Goal: Task Accomplishment & Management: Manage account settings

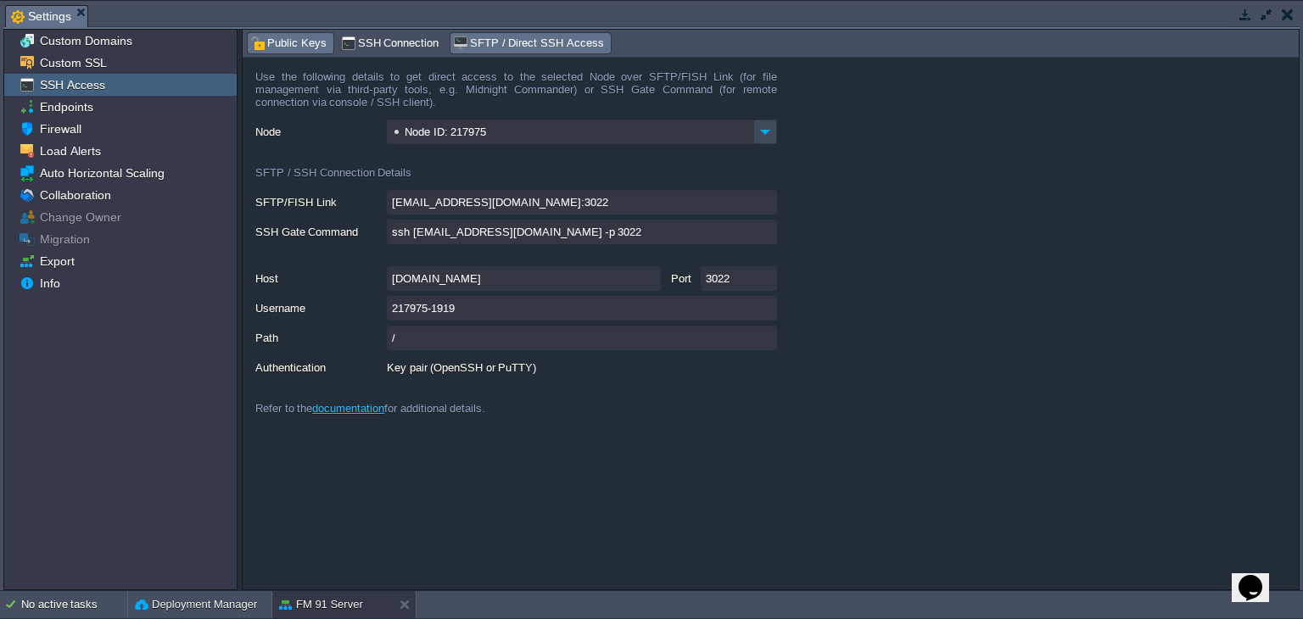
click at [271, 47] on span "Public Keys" at bounding box center [288, 43] width 76 height 19
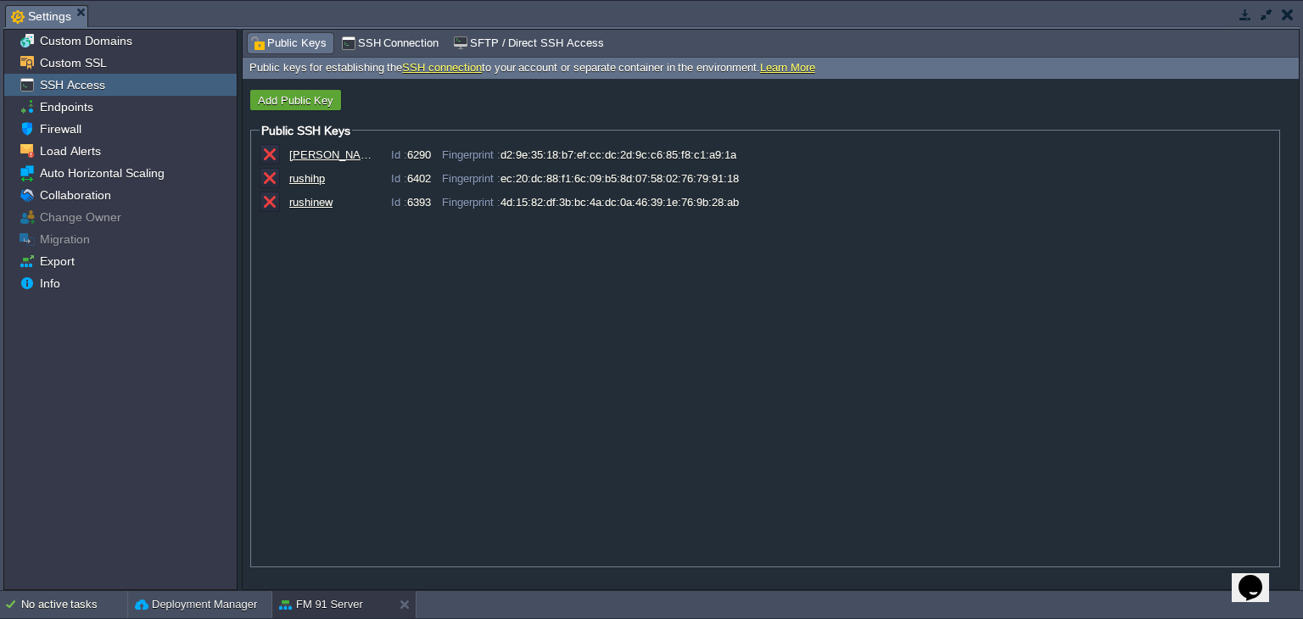
click at [1284, 11] on button "button" at bounding box center [1288, 14] width 12 height 15
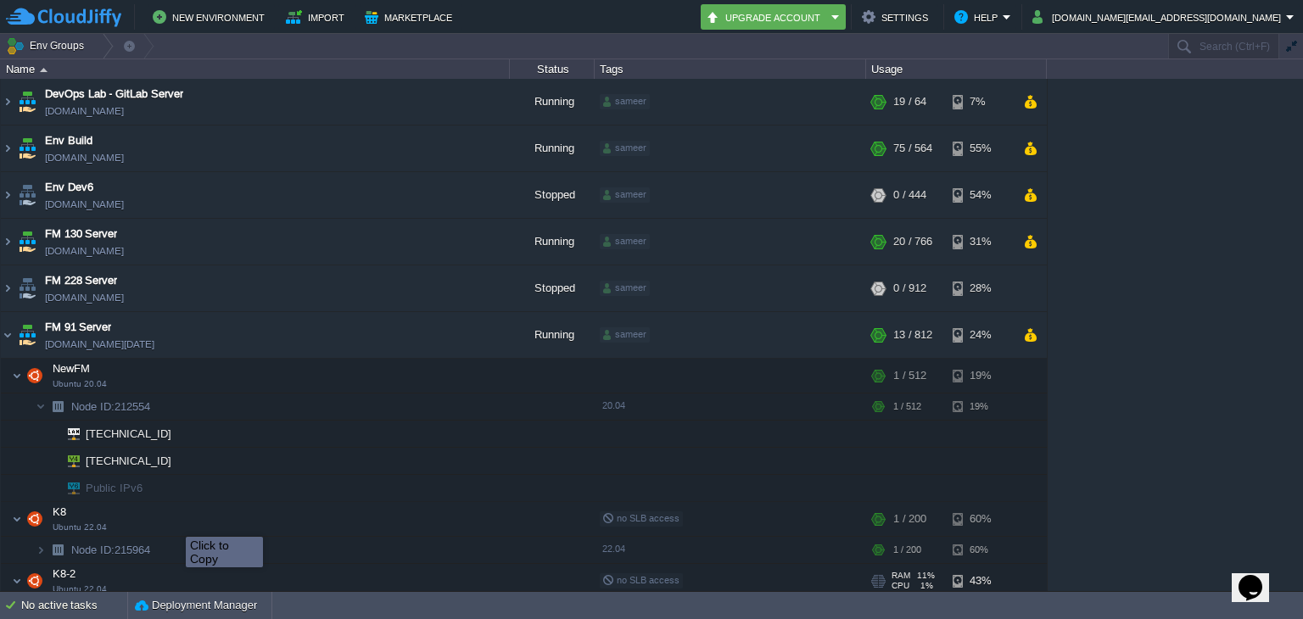
click at [502, 566] on td at bounding box center [489, 578] width 34 height 25
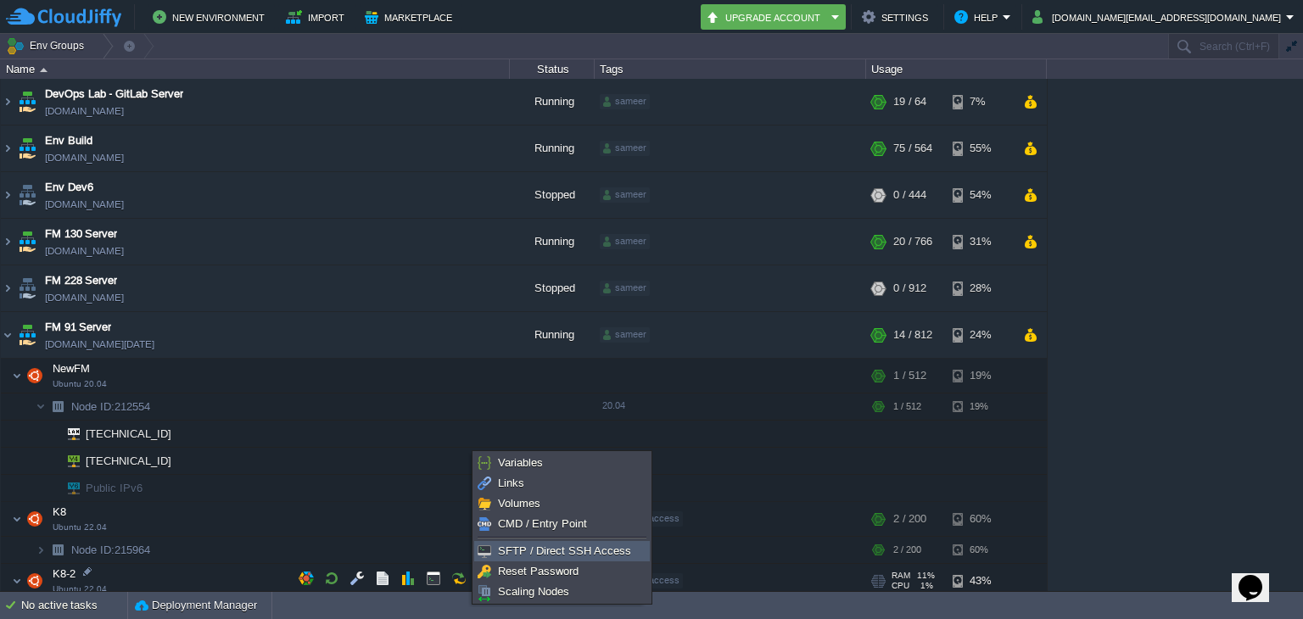
click at [501, 542] on link "SFTP / Direct SSH Access" at bounding box center [562, 551] width 174 height 19
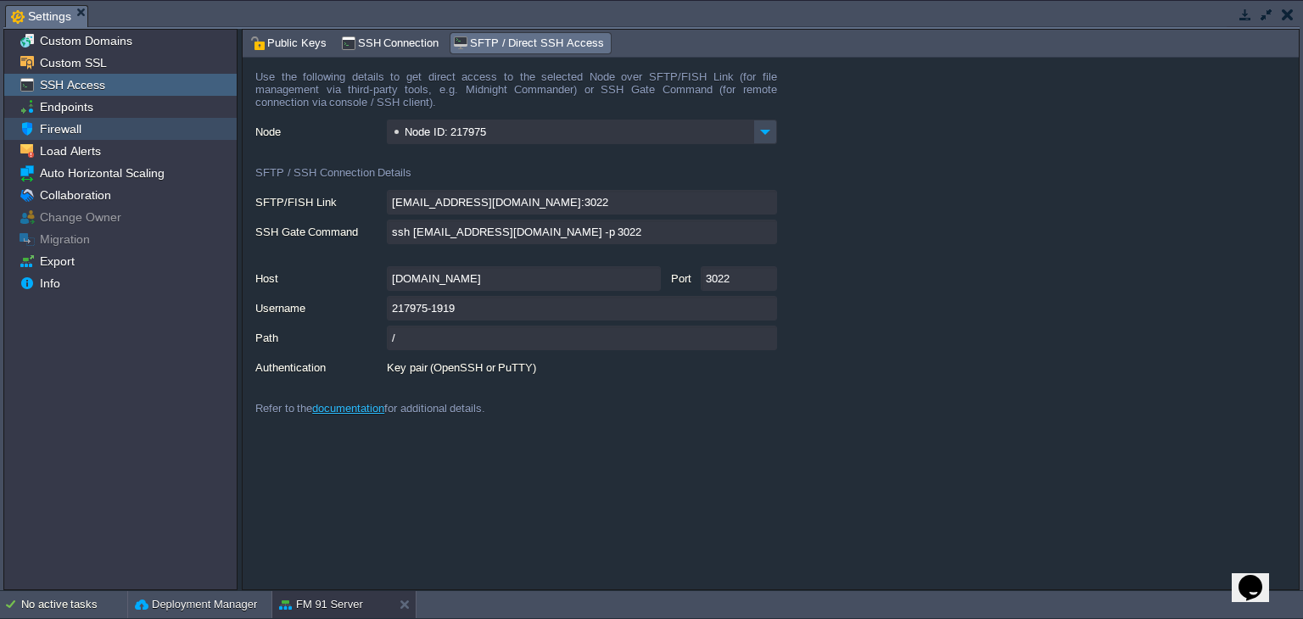
click at [137, 132] on div "Firewall" at bounding box center [120, 129] width 232 height 22
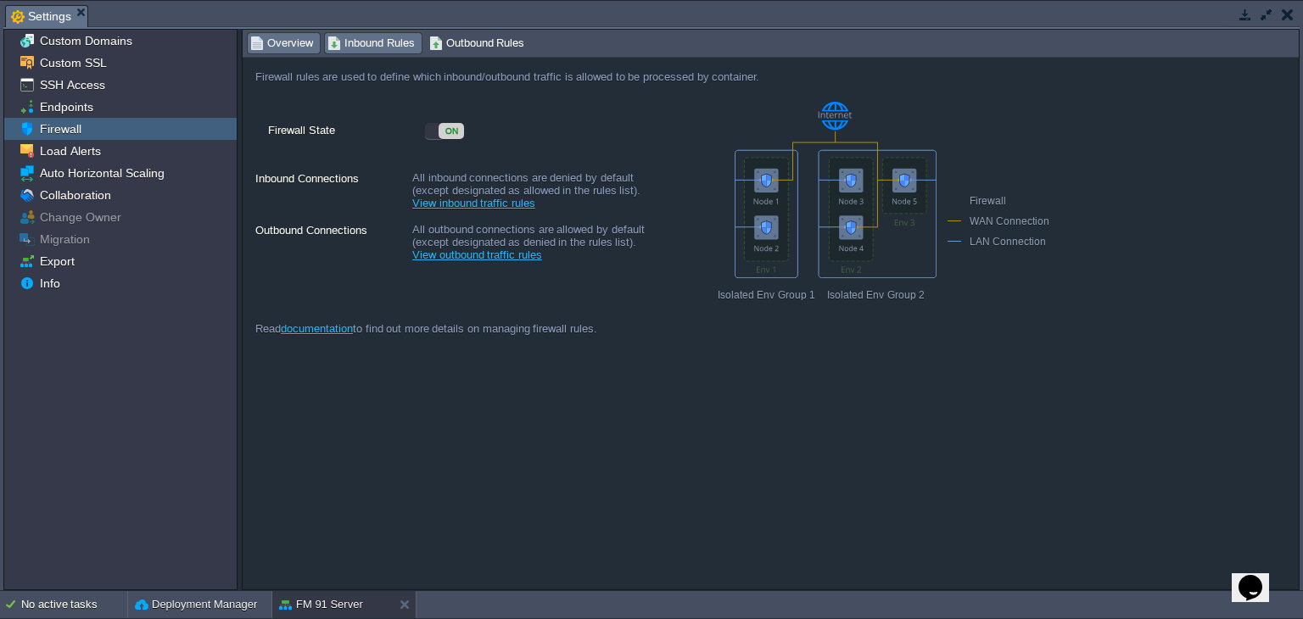
click at [383, 45] on span "Inbound Rules" at bounding box center [371, 43] width 87 height 19
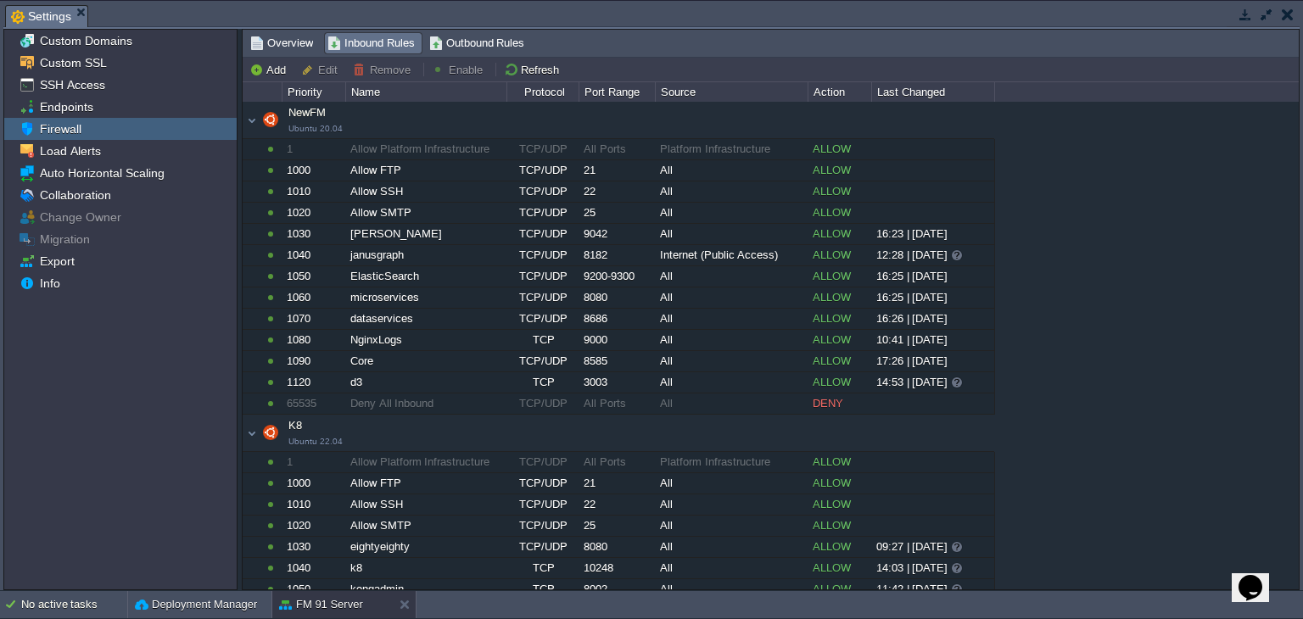
click at [1290, 7] on button "button" at bounding box center [1288, 14] width 12 height 15
